Goal: Task Accomplishment & Management: Complete application form

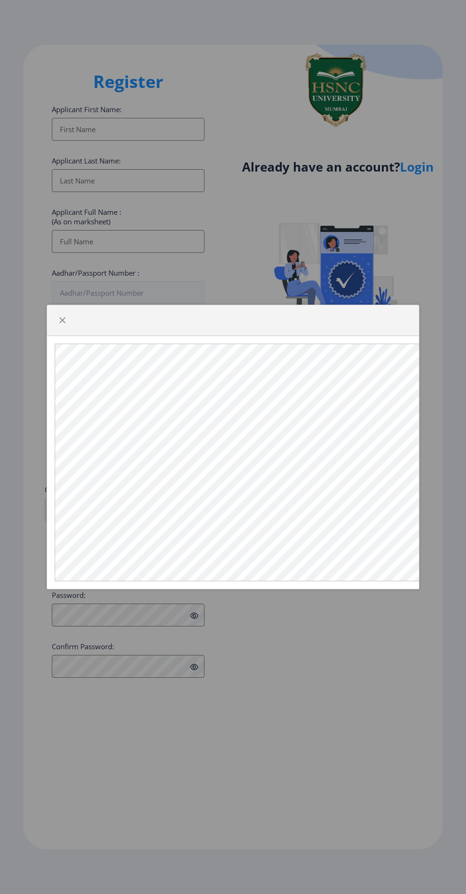
select select
click at [67, 322] on button "button" at bounding box center [62, 320] width 15 height 15
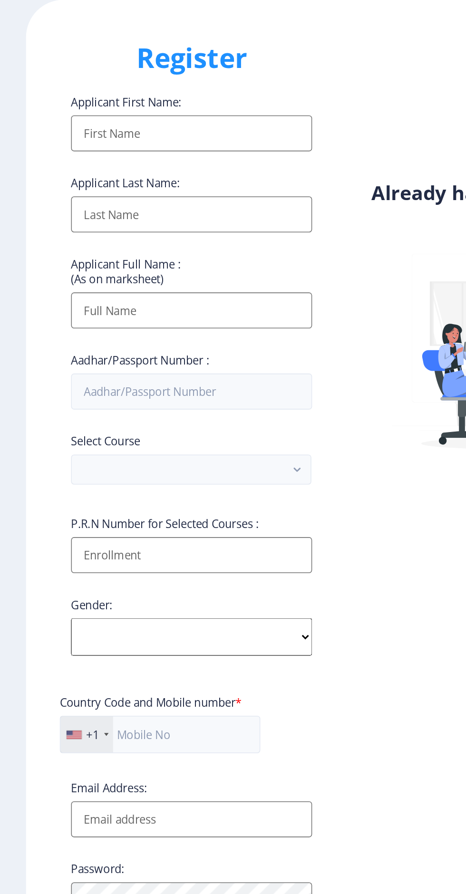
click at [124, 135] on input "Applicant First Name:" at bounding box center [128, 129] width 153 height 23
type input "Misbah"
type input "Mulla"
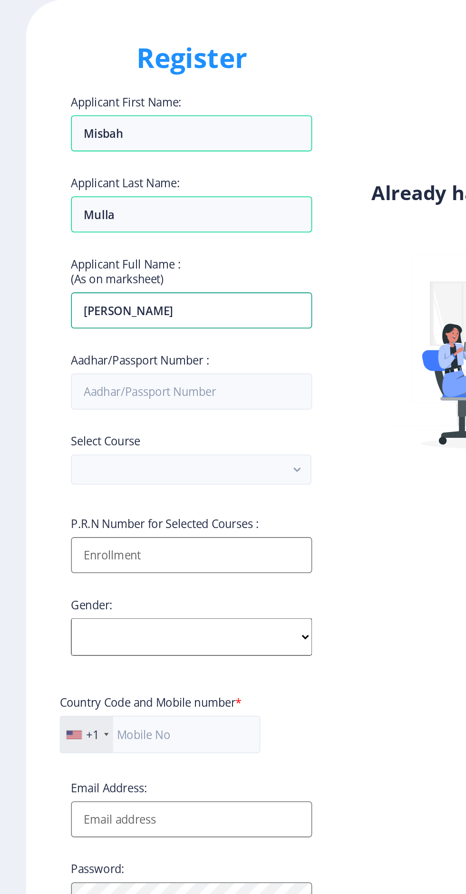
click at [67, 141] on input "[PERSON_NAME]" at bounding box center [128, 129] width 153 height 23
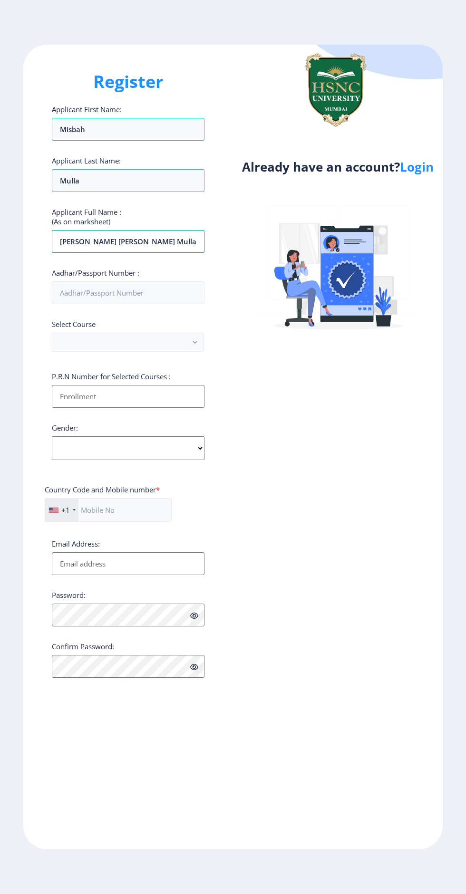
click at [168, 244] on input "[PERSON_NAME] [PERSON_NAME] Mulla" at bounding box center [128, 241] width 153 height 23
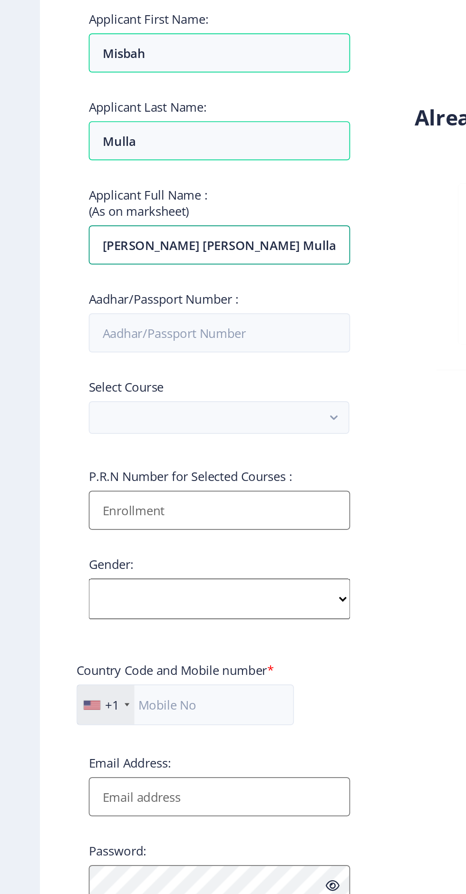
click at [100, 249] on input "[PERSON_NAME] [PERSON_NAME] Mulla" at bounding box center [128, 241] width 153 height 23
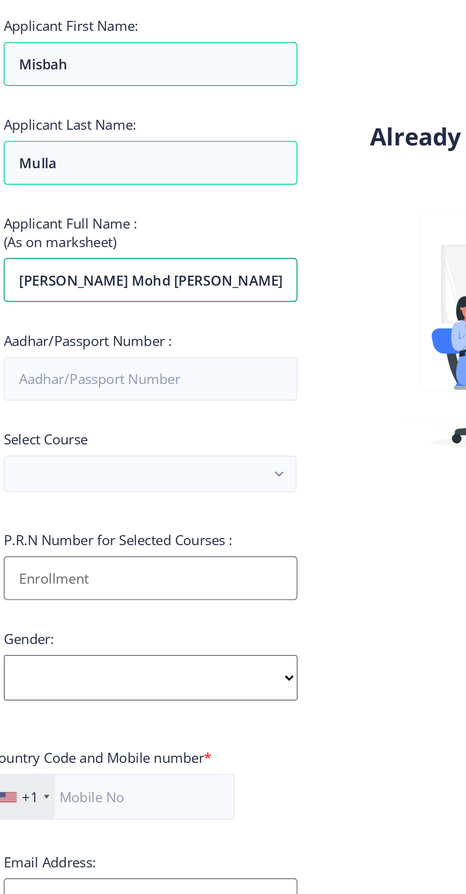
type input "[PERSON_NAME] Mohd [PERSON_NAME]"
click at [159, 297] on input "Aadhar/Passport Number :" at bounding box center [128, 292] width 153 height 23
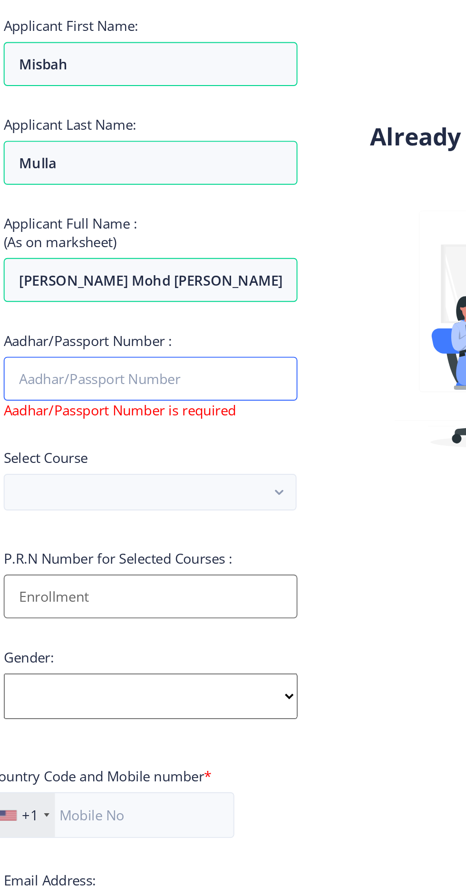
click at [181, 298] on input "Aadhar/Passport Number :" at bounding box center [128, 292] width 153 height 23
click at [183, 300] on input "Aadhar/Passport Number :" at bounding box center [128, 292] width 153 height 23
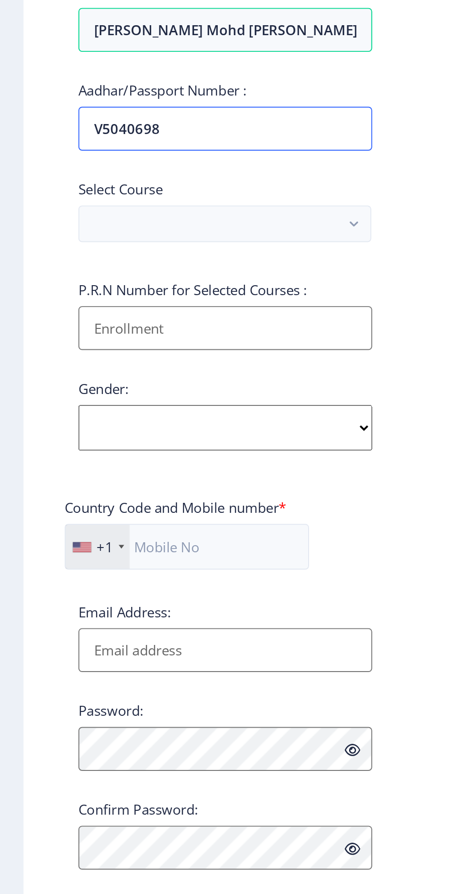
type input "V5040698"
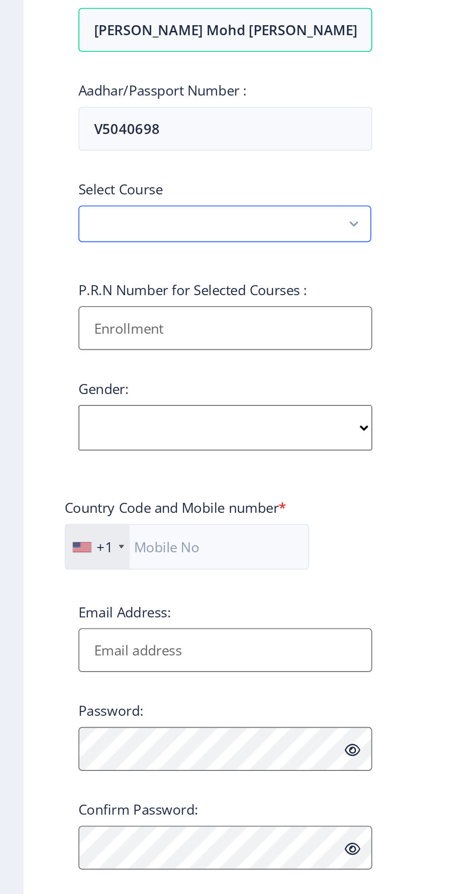
click at [191, 345] on rect "button" at bounding box center [195, 342] width 11 height 11
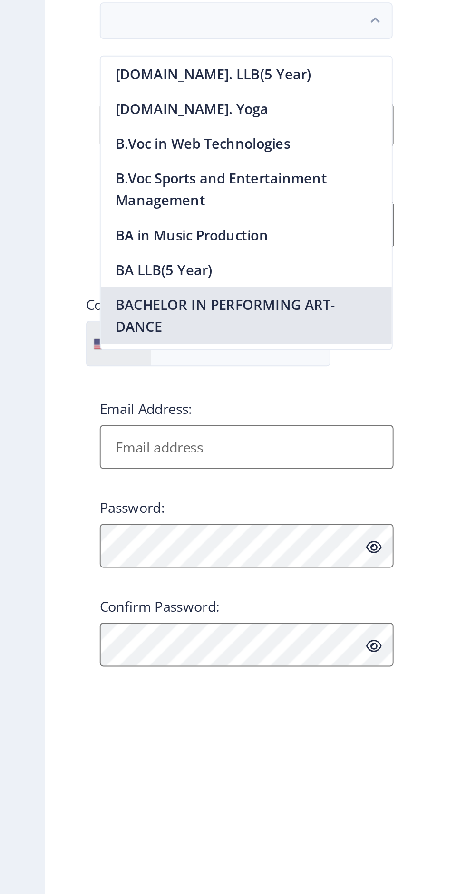
click at [174, 498] on nb-option "BACHELOR IN PERFORMING ART-DANCE" at bounding box center [127, 494] width 151 height 29
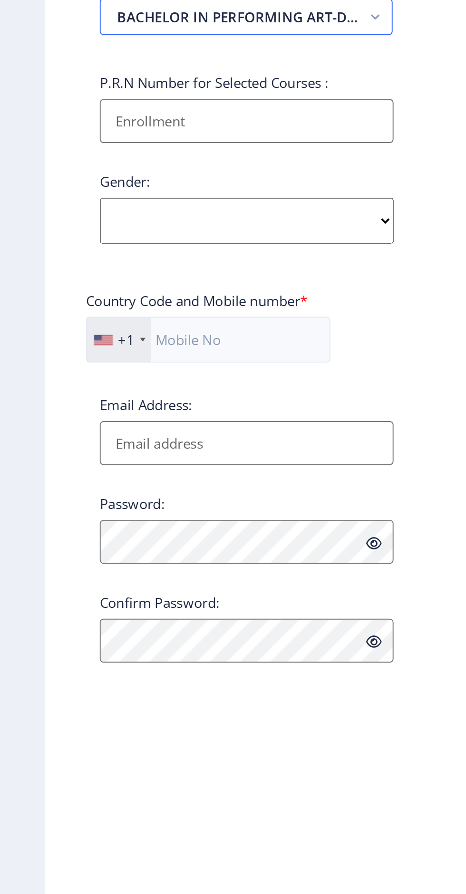
click at [192, 348] on rect "button" at bounding box center [195, 342] width 11 height 11
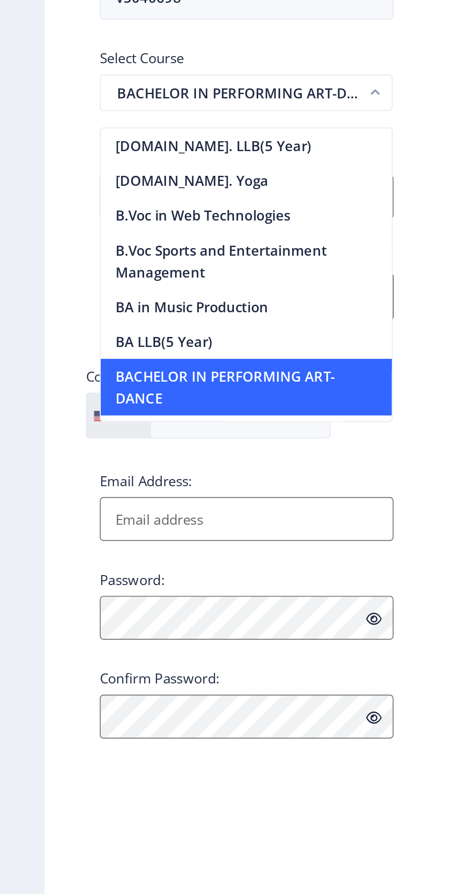
click at [192, 348] on rect "button" at bounding box center [195, 342] width 11 height 11
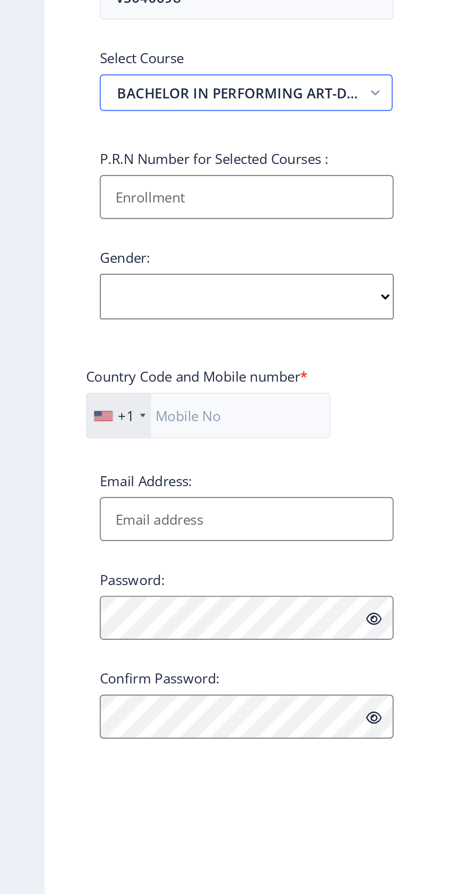
click at [178, 350] on button "BACHELOR IN PERFORMING ART-DANCE" at bounding box center [128, 342] width 152 height 19
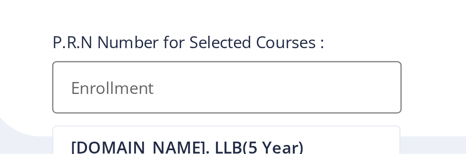
scroll to position [208, 0]
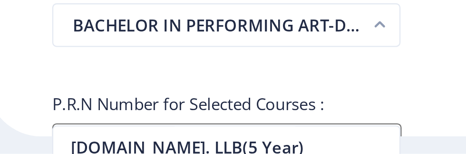
click at [197, 98] on rect "button" at bounding box center [195, 97] width 11 height 11
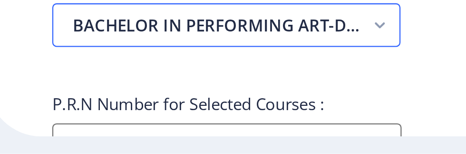
click at [196, 99] on icon "button" at bounding box center [195, 97] width 4 height 3
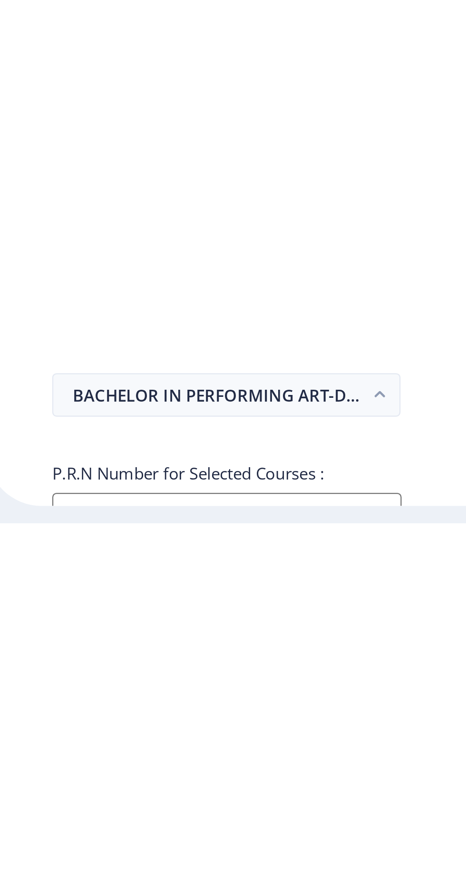
scroll to position [40, 0]
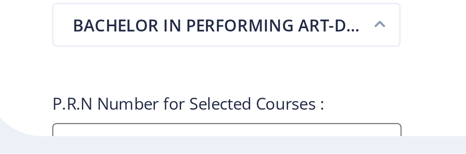
click at [193, 98] on rect "button" at bounding box center [195, 97] width 11 height 11
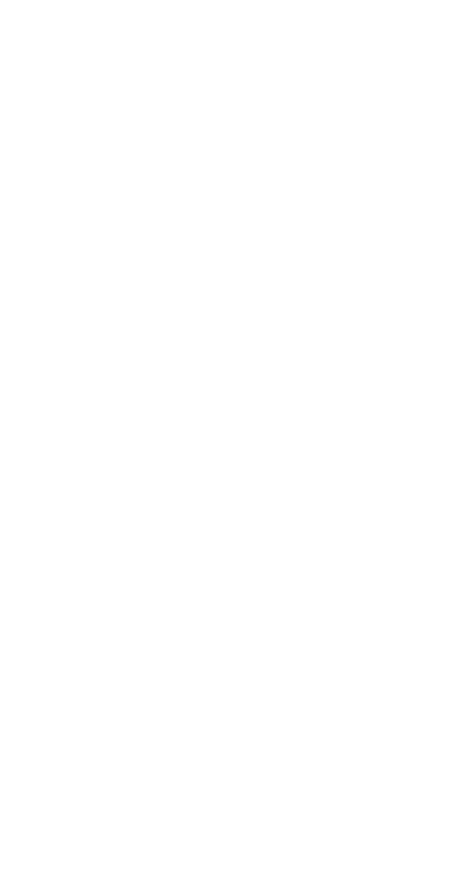
scroll to position [0, 0]
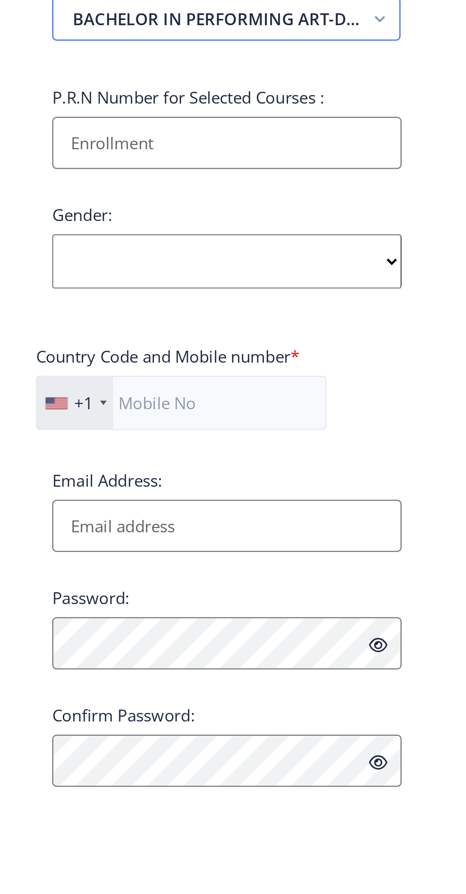
click at [198, 352] on button "BACHELOR IN PERFORMING ART-DANCE" at bounding box center [128, 342] width 152 height 19
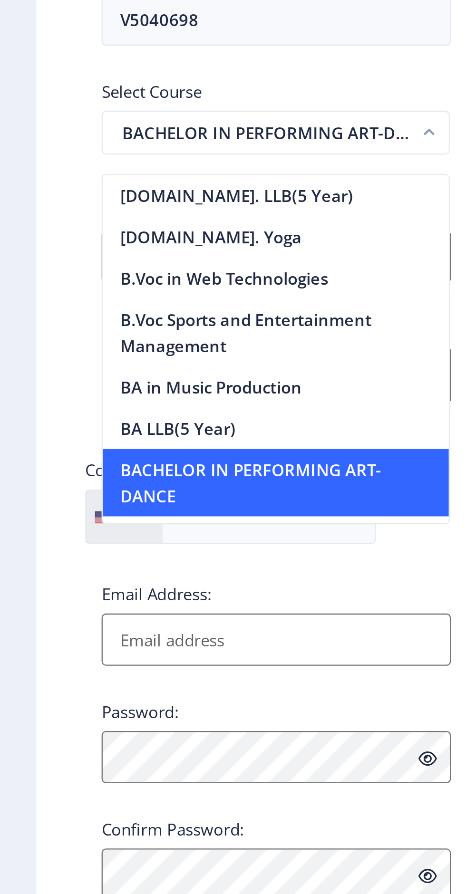
click at [195, 346] on rect "button" at bounding box center [195, 342] width 11 height 11
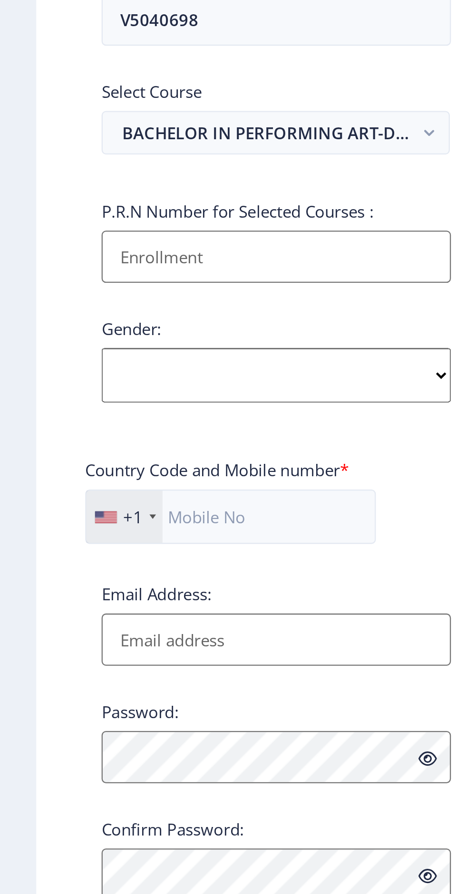
click at [187, 448] on select "Select Gender [DEMOGRAPHIC_DATA] [DEMOGRAPHIC_DATA] Other" at bounding box center [128, 448] width 153 height 24
select select "[DEMOGRAPHIC_DATA]"
click at [52, 441] on select "Select Gender [DEMOGRAPHIC_DATA] [DEMOGRAPHIC_DATA] Other" at bounding box center [128, 448] width 153 height 24
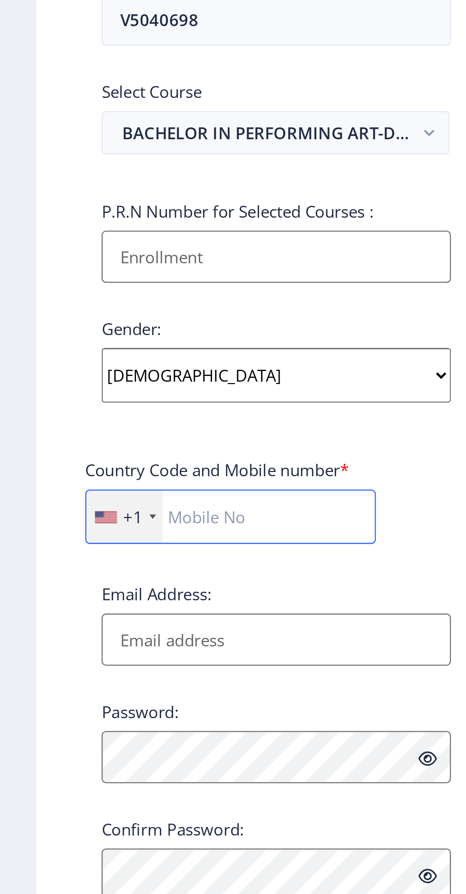
click at [136, 513] on input "text" at bounding box center [108, 510] width 127 height 24
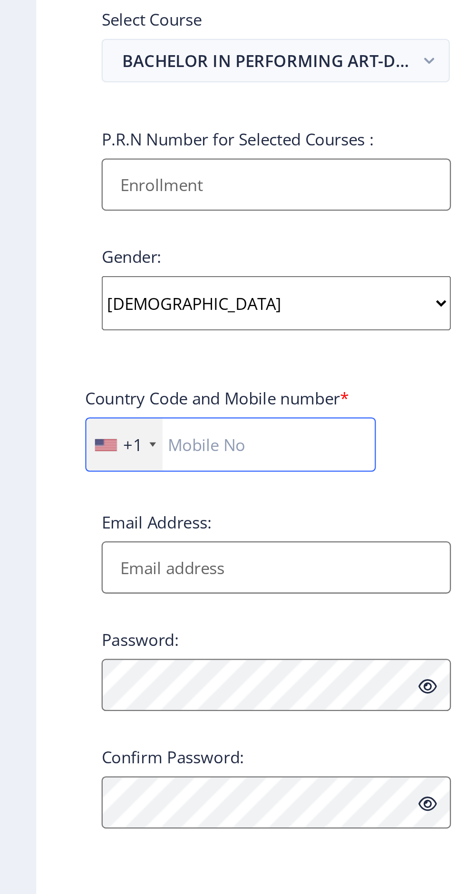
type input "8369418883"
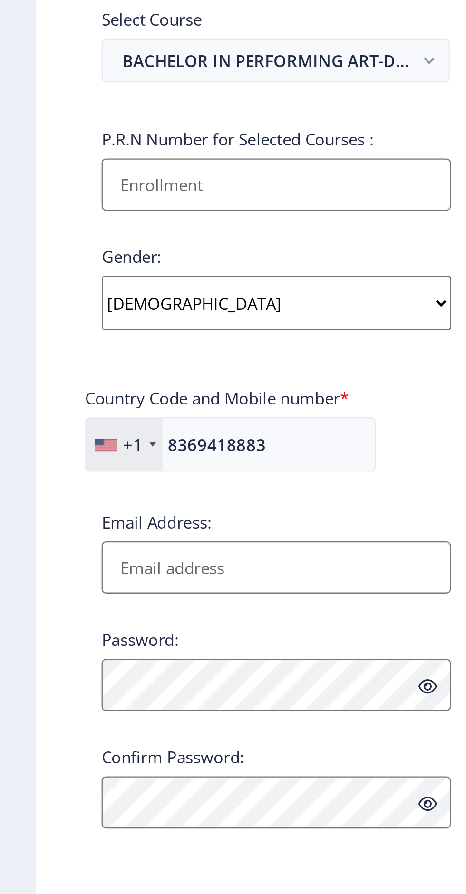
type input "Misbah"
type input "[EMAIL_ADDRESS][DOMAIN_NAME]"
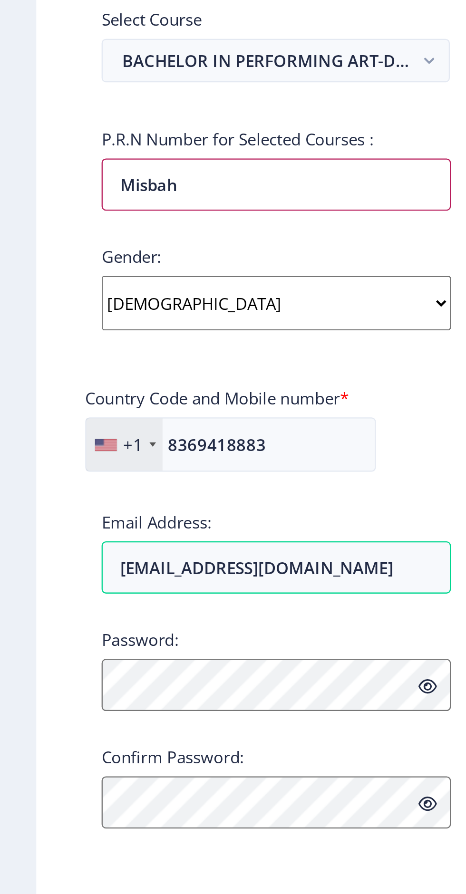
click at [170, 406] on input "Misbah" at bounding box center [128, 396] width 153 height 23
type input "M"
click at [65, 512] on div "+1" at bounding box center [65, 510] width 9 height 10
